Goal: Task Accomplishment & Management: Complete application form

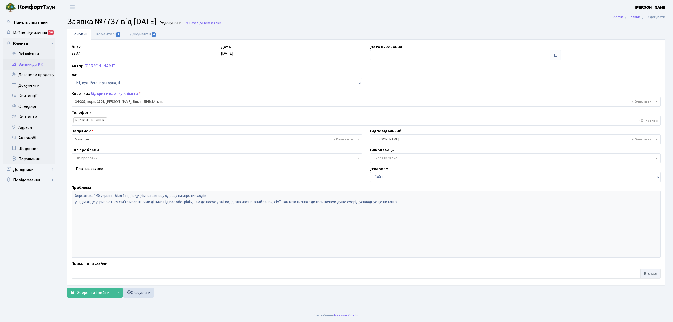
select select "7604"
select select "2"
select select
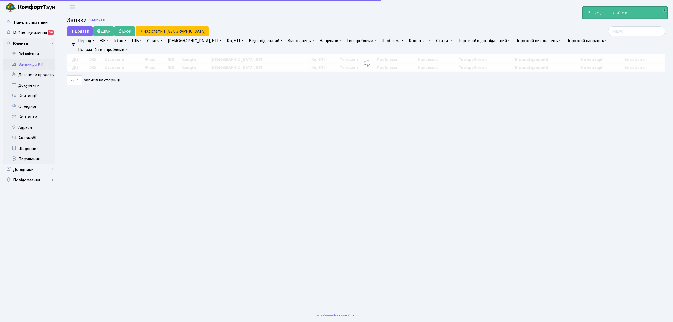
select select "25"
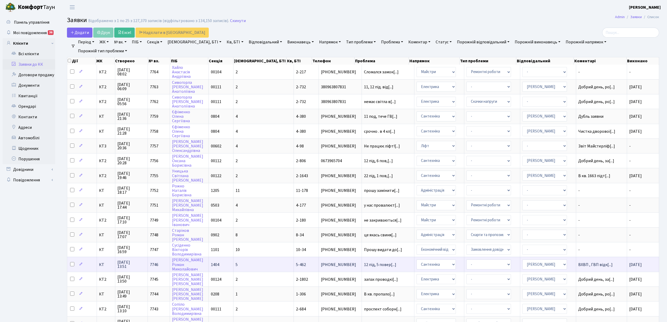
click at [584, 260] on td "ВХВП , ГВП відк[...]" at bounding box center [602, 264] width 51 height 15
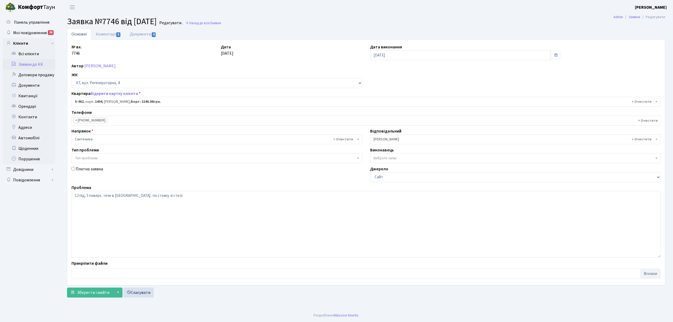
select select "2070"
click at [100, 32] on link "Коментарі 3" at bounding box center [108, 34] width 34 height 11
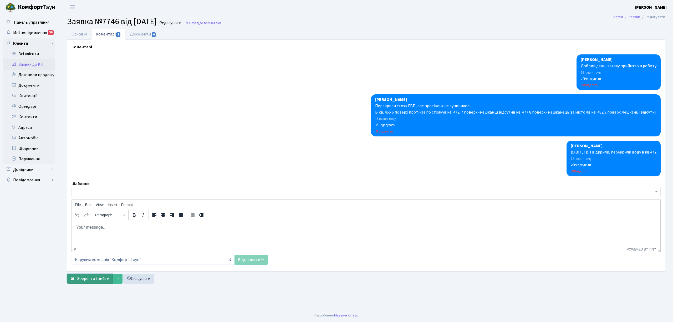
click at [90, 280] on span "Зберегти і вийти" at bounding box center [93, 279] width 32 height 6
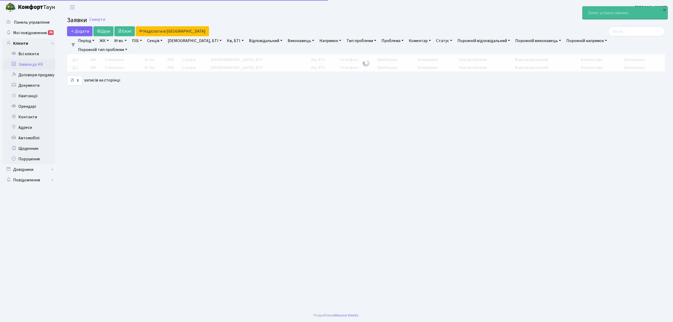
select select "25"
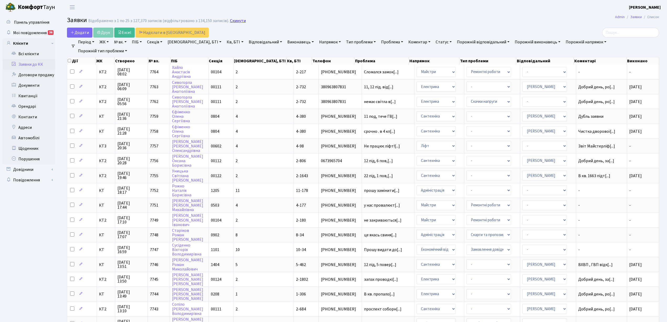
click at [233, 21] on link "Скинути" at bounding box center [238, 20] width 16 height 5
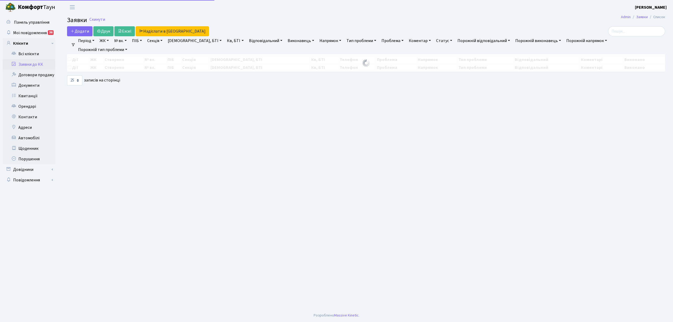
select select "25"
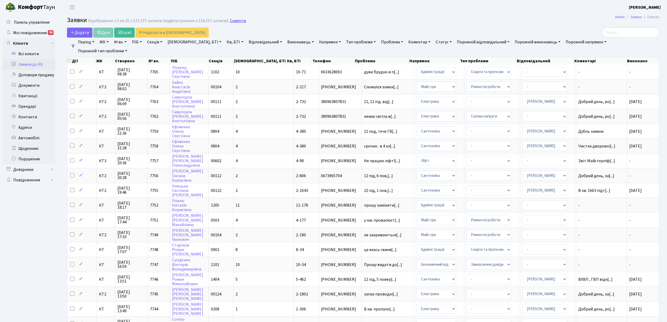
click at [235, 22] on link "Скинути" at bounding box center [238, 20] width 16 height 5
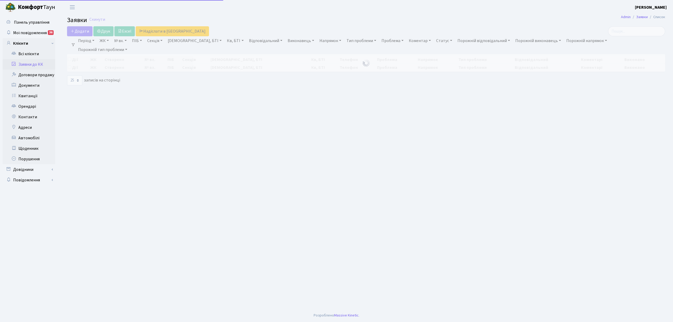
select select "25"
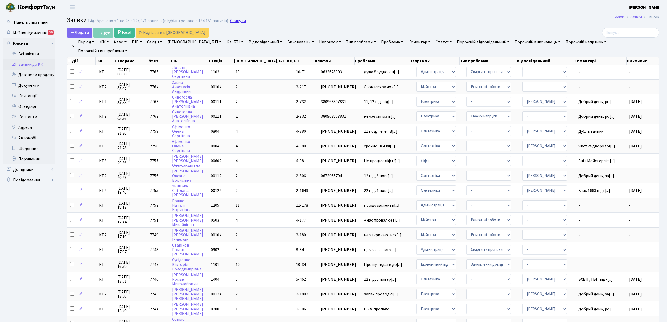
click at [232, 20] on link "Скинути" at bounding box center [238, 20] width 16 height 5
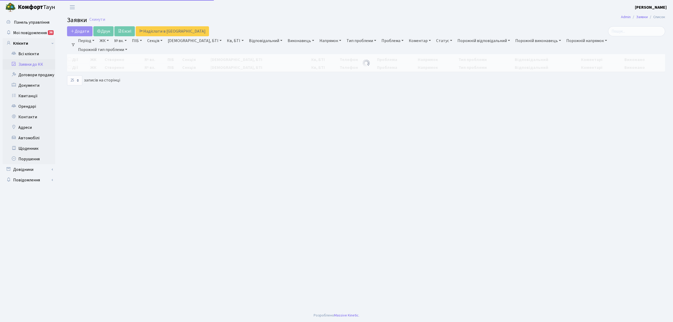
select select "25"
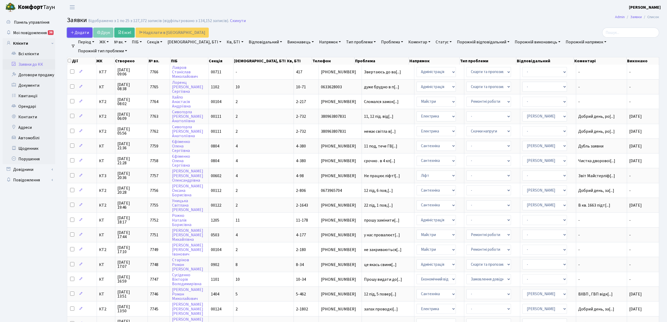
click at [79, 33] on span "Додати" at bounding box center [79, 33] width 19 height 6
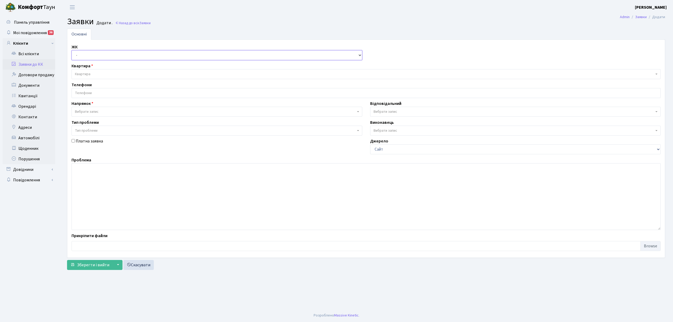
click at [89, 55] on select "- КТ, вул. Регенераторна, 4 КТ2, просп. [STREET_ADDRESS] [STREET_ADDRESS] [PERS…" at bounding box center [216, 55] width 291 height 10
select select "295"
click at [71, 50] on select "- КТ, вул. Регенераторна, 4 КТ2, просп. [STREET_ADDRESS] [STREET_ADDRESS] [PERS…" at bounding box center [216, 55] width 291 height 10
select select
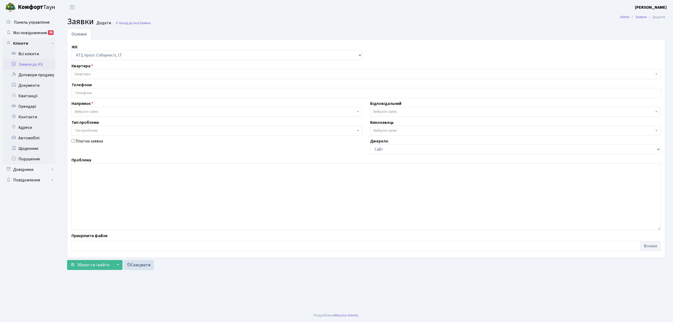
click at [94, 71] on span "Квартира" at bounding box center [365, 74] width 589 height 10
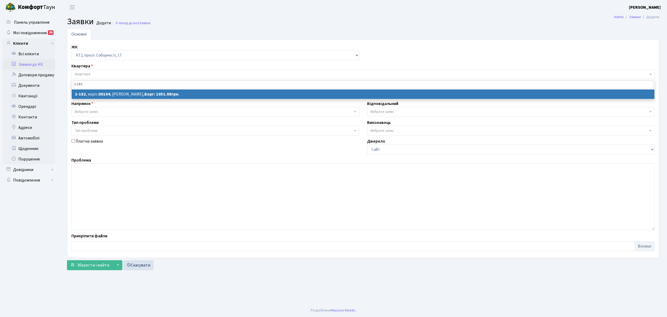
type input "2-182"
select select
select select "15234"
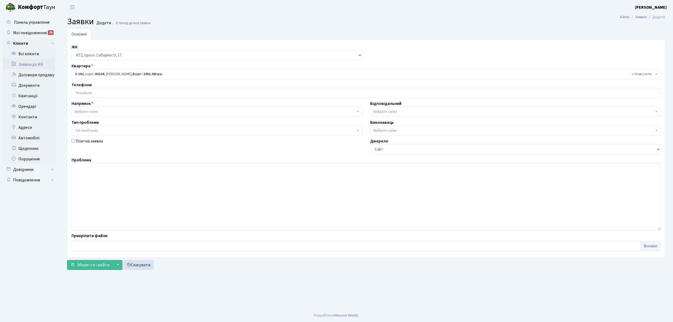
click at [119, 94] on input "search" at bounding box center [366, 92] width 588 height 9
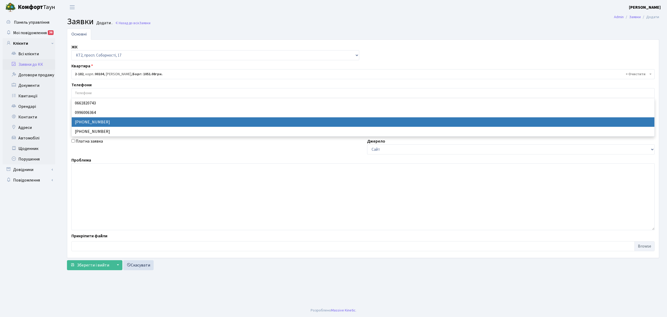
select select "31019"
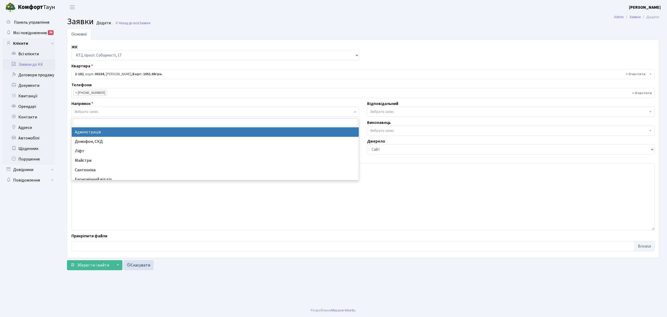
click at [114, 112] on span "Вибрати запис" at bounding box center [214, 111] width 278 height 5
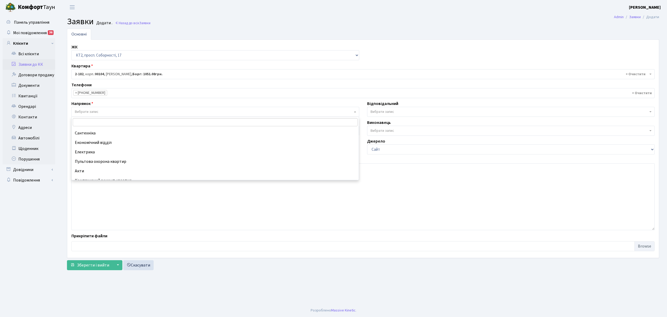
scroll to position [26, 0]
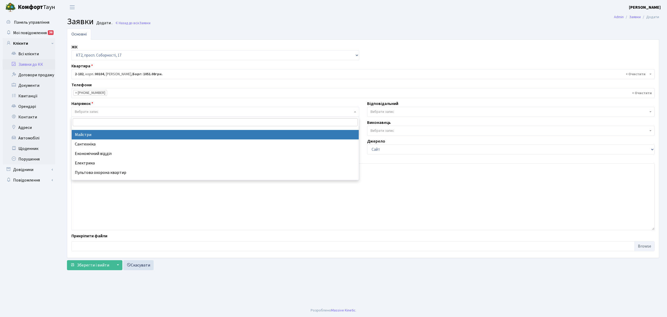
select select "1"
select select
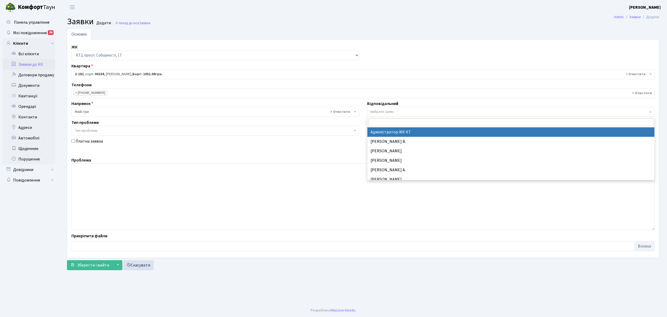
click at [377, 112] on span "Вибрати запис" at bounding box center [383, 111] width 24 height 5
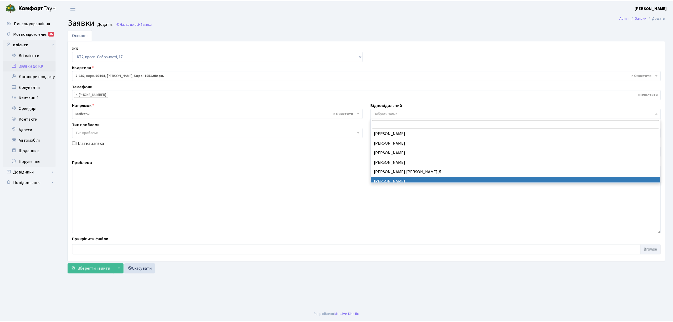
scroll to position [140, 0]
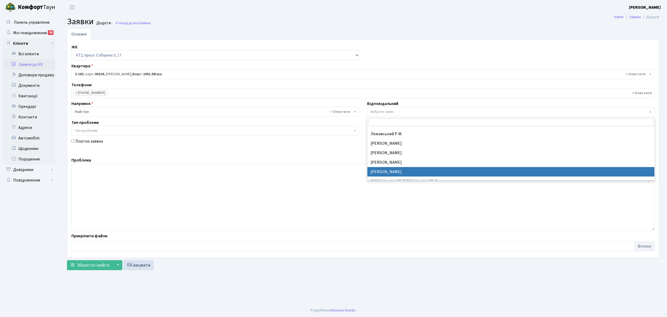
select select "42"
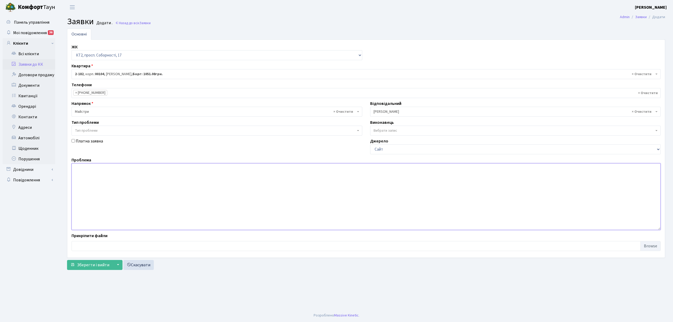
click at [81, 172] on textarea at bounding box center [365, 196] width 589 height 67
click at [132, 169] on textarea "4 під, не зачиняються двері вихід на вулицю" at bounding box center [365, 196] width 589 height 67
type textarea "4 під, не зачиняються двері вихід 1 поверх на вулицю"
click at [91, 267] on span "Зберегти і вийти" at bounding box center [93, 265] width 32 height 6
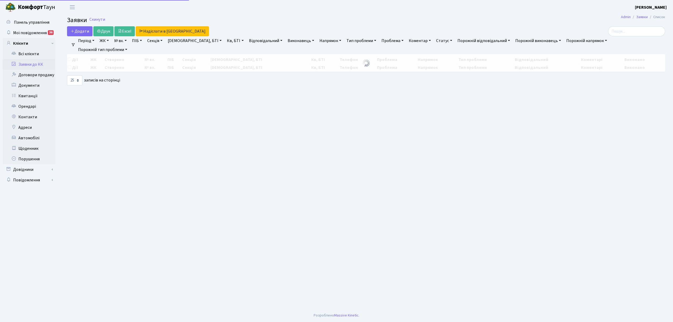
select select "25"
